Goal: Navigation & Orientation: Go to known website

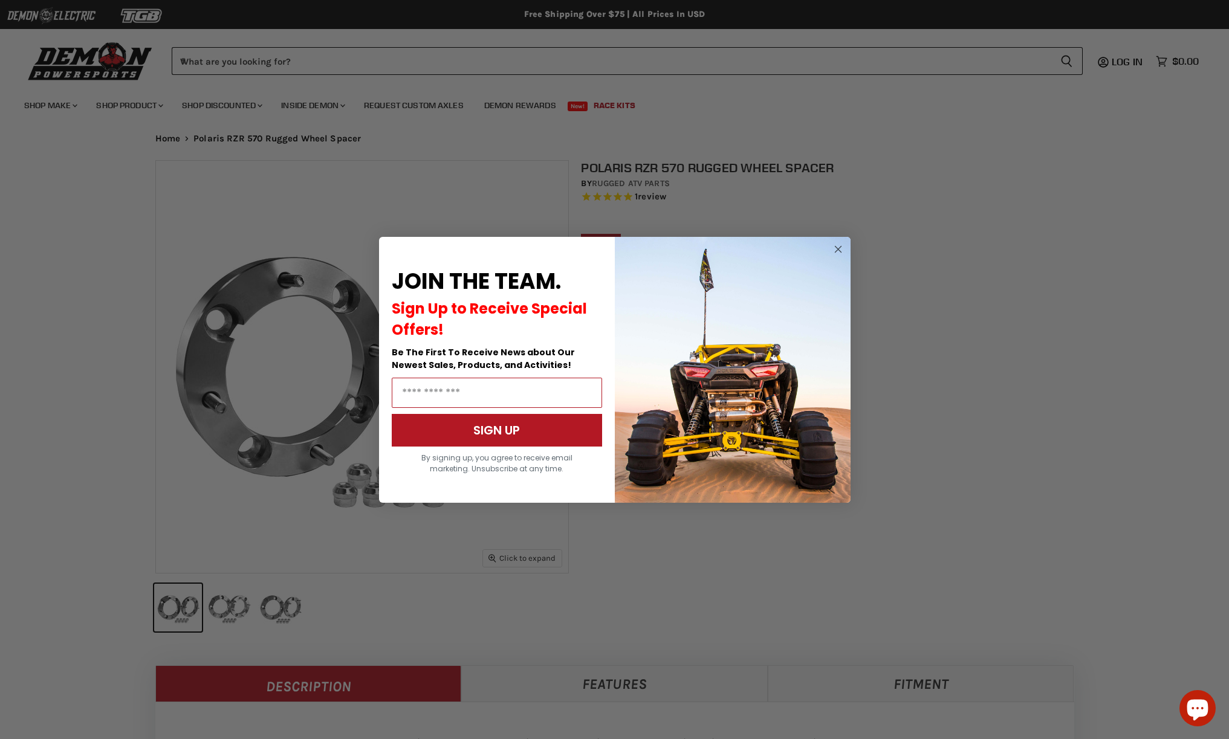
select select "******"
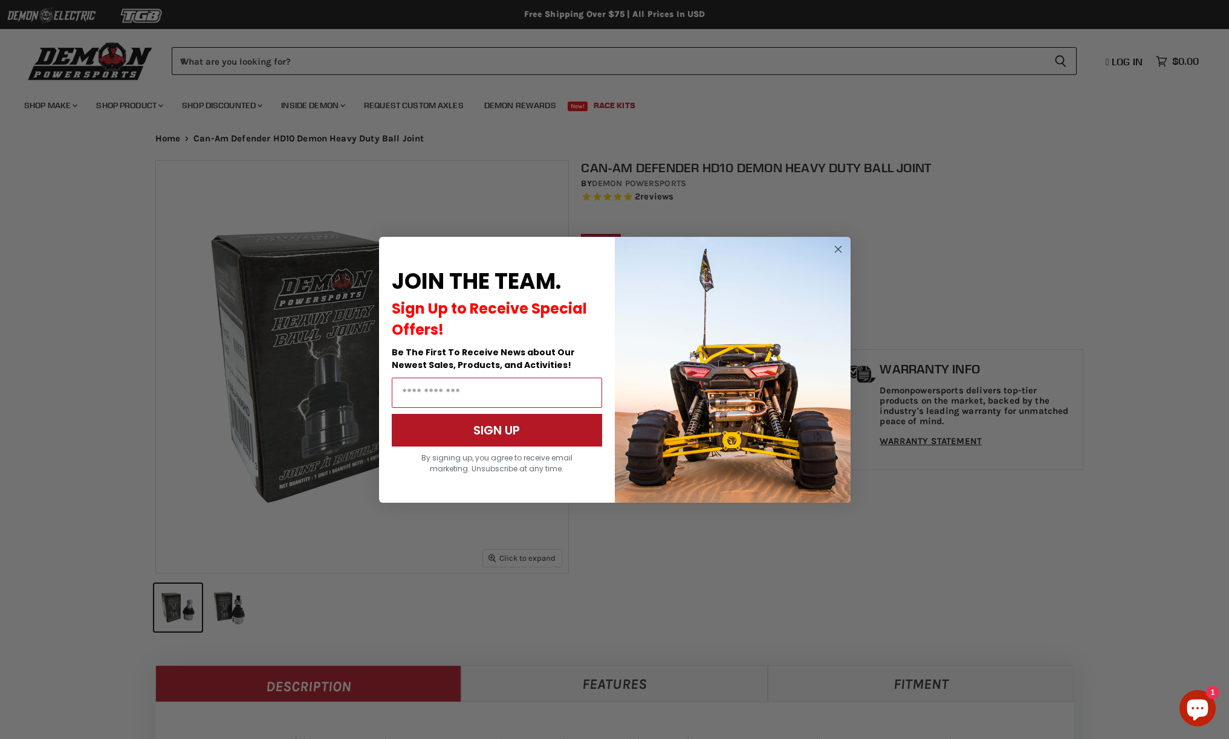
select select "******"
